Goal: Task Accomplishment & Management: Manage account settings

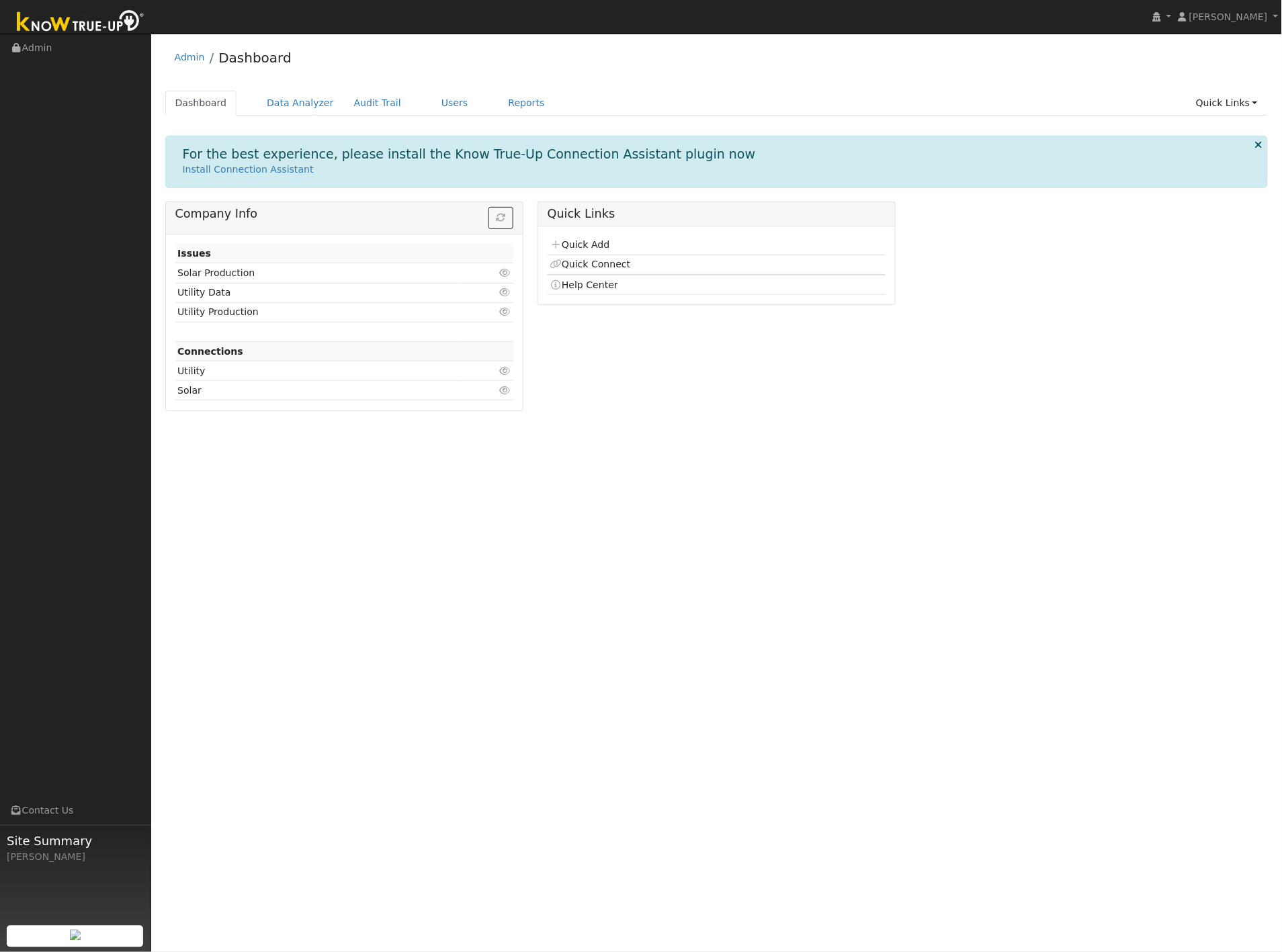
click at [406, 100] on ul "Dashboard Data Analyzer Audit Trail Users Reports Quick Links Quick Add Quick C…" at bounding box center [717, 103] width 1103 height 25
click at [431, 97] on link "Users" at bounding box center [455, 103] width 47 height 25
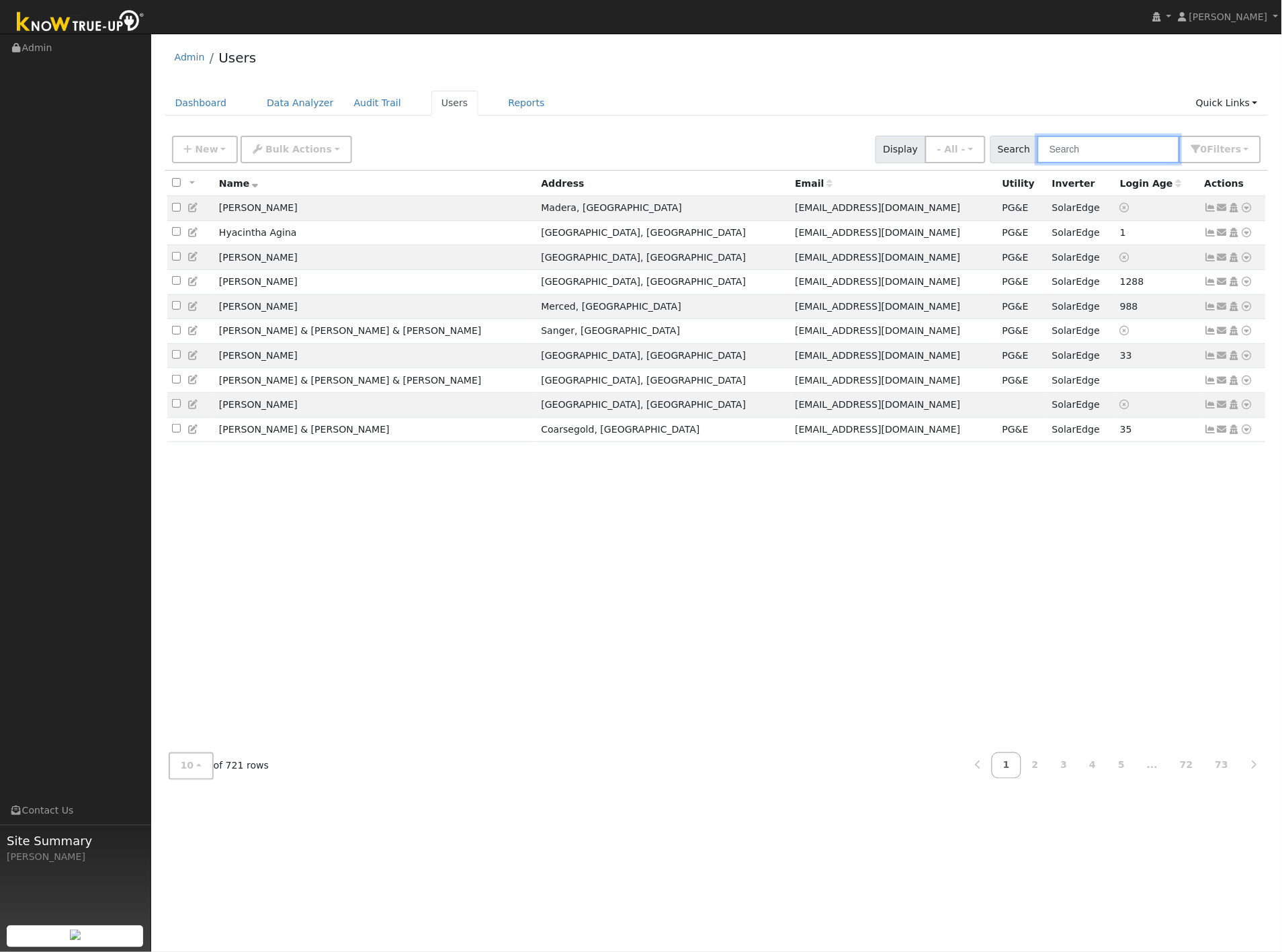
click at [1088, 155] on input "text" at bounding box center [1108, 150] width 142 height 28
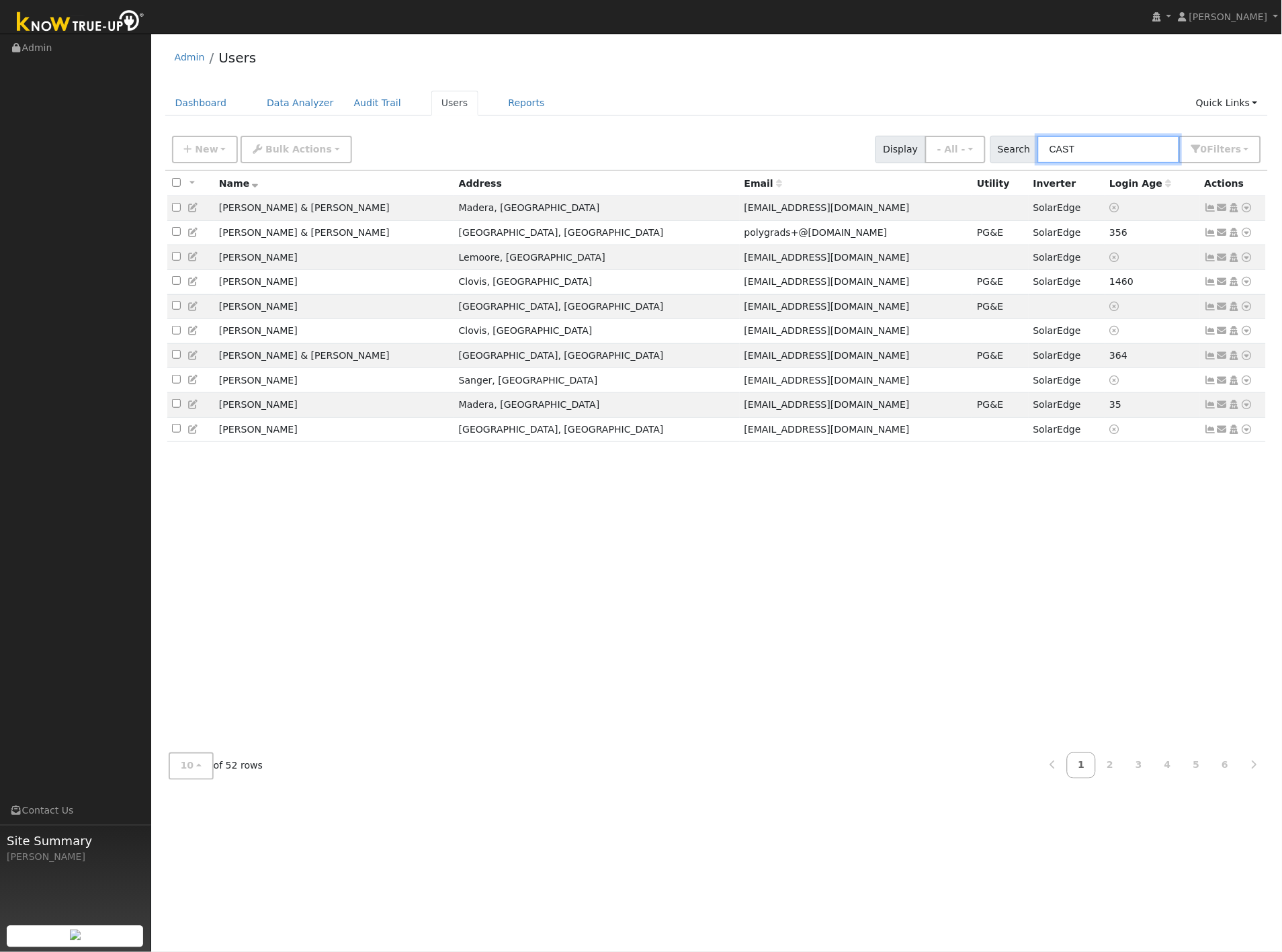
click at [1125, 146] on input "CAST" at bounding box center [1108, 150] width 142 height 28
type input "CAST"
click at [1211, 409] on icon at bounding box center [1211, 404] width 12 height 10
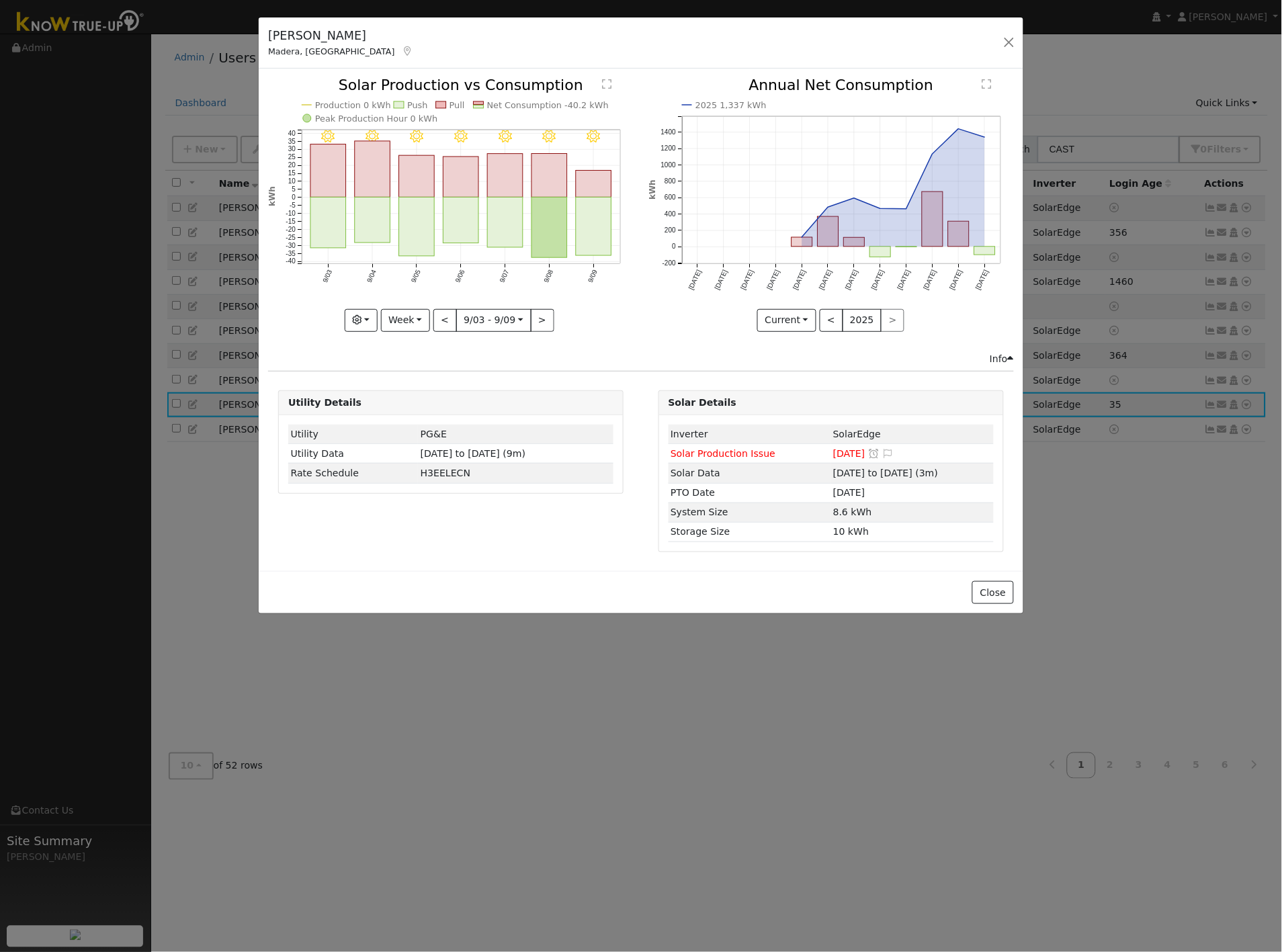
click at [634, 336] on div "9/09 - Clear 9/08 - Clear 9/07 - Clear 9/06 - Clear 9/05 - Clear 9/04 - Clear 9…" at bounding box center [451, 214] width 380 height 273
click at [654, 318] on icon "2025 1,337 kWh Sep '24 Oct '24 Nov '24 Dec '24 Jan '25 Feb '25 Mar '25 Apr '25 …" at bounding box center [831, 200] width 365 height 246
click at [1007, 45] on button "button" at bounding box center [1009, 41] width 19 height 19
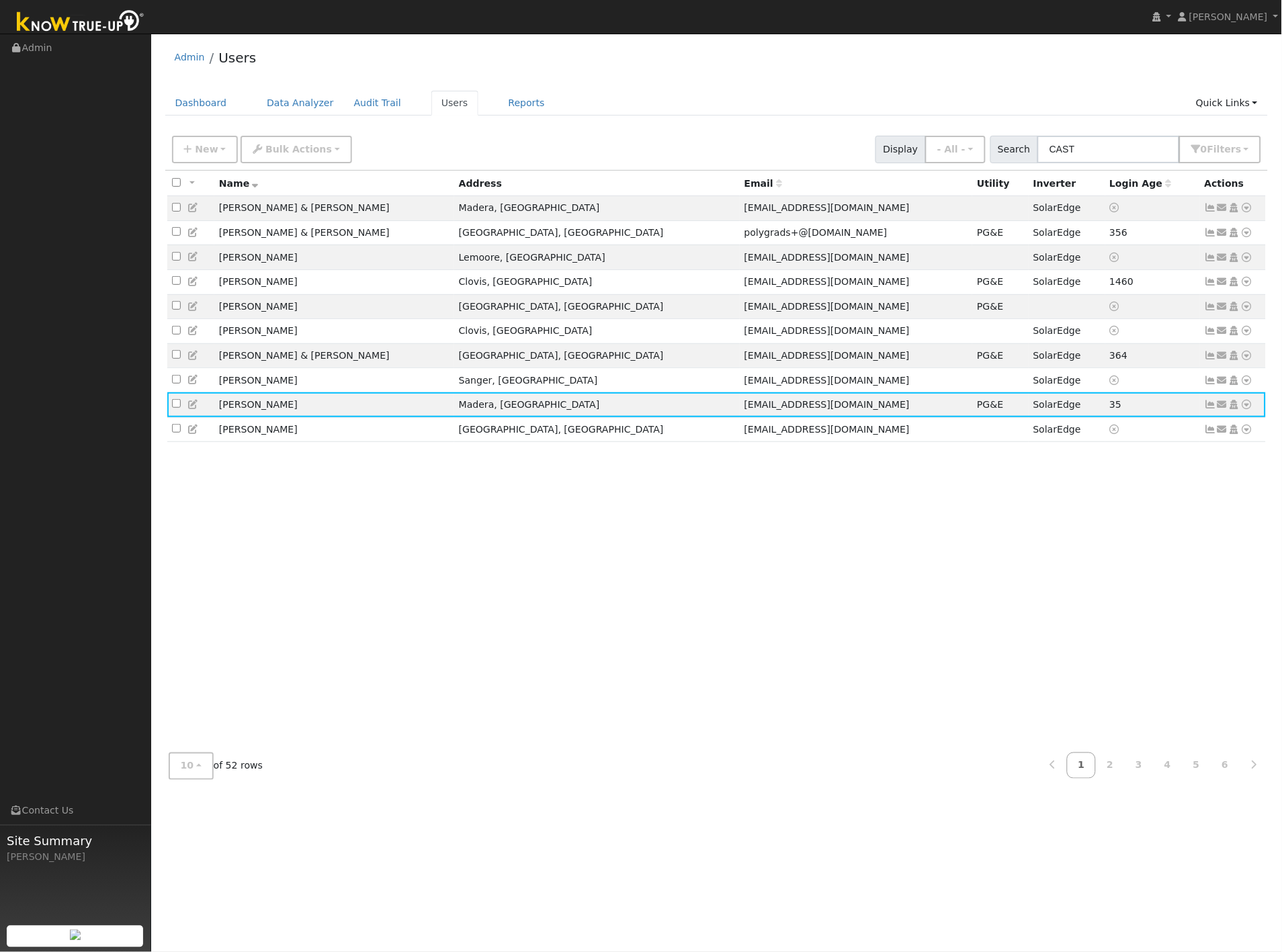
click at [875, 65] on div "Admin Users" at bounding box center [717, 61] width 1103 height 41
